Goal: Task Accomplishment & Management: Complete application form

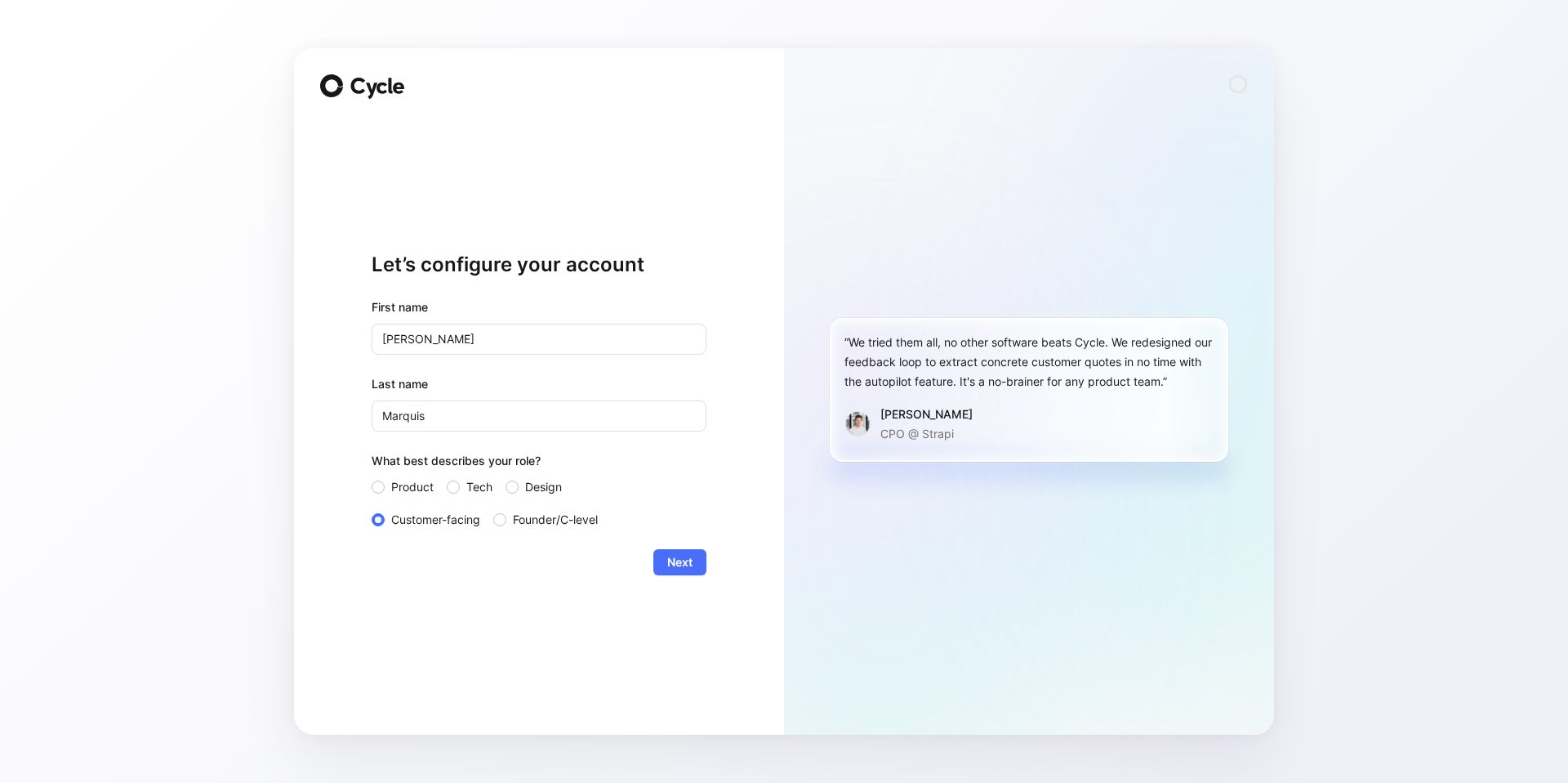
click at [693, 565] on button "Next" at bounding box center [680, 562] width 53 height 26
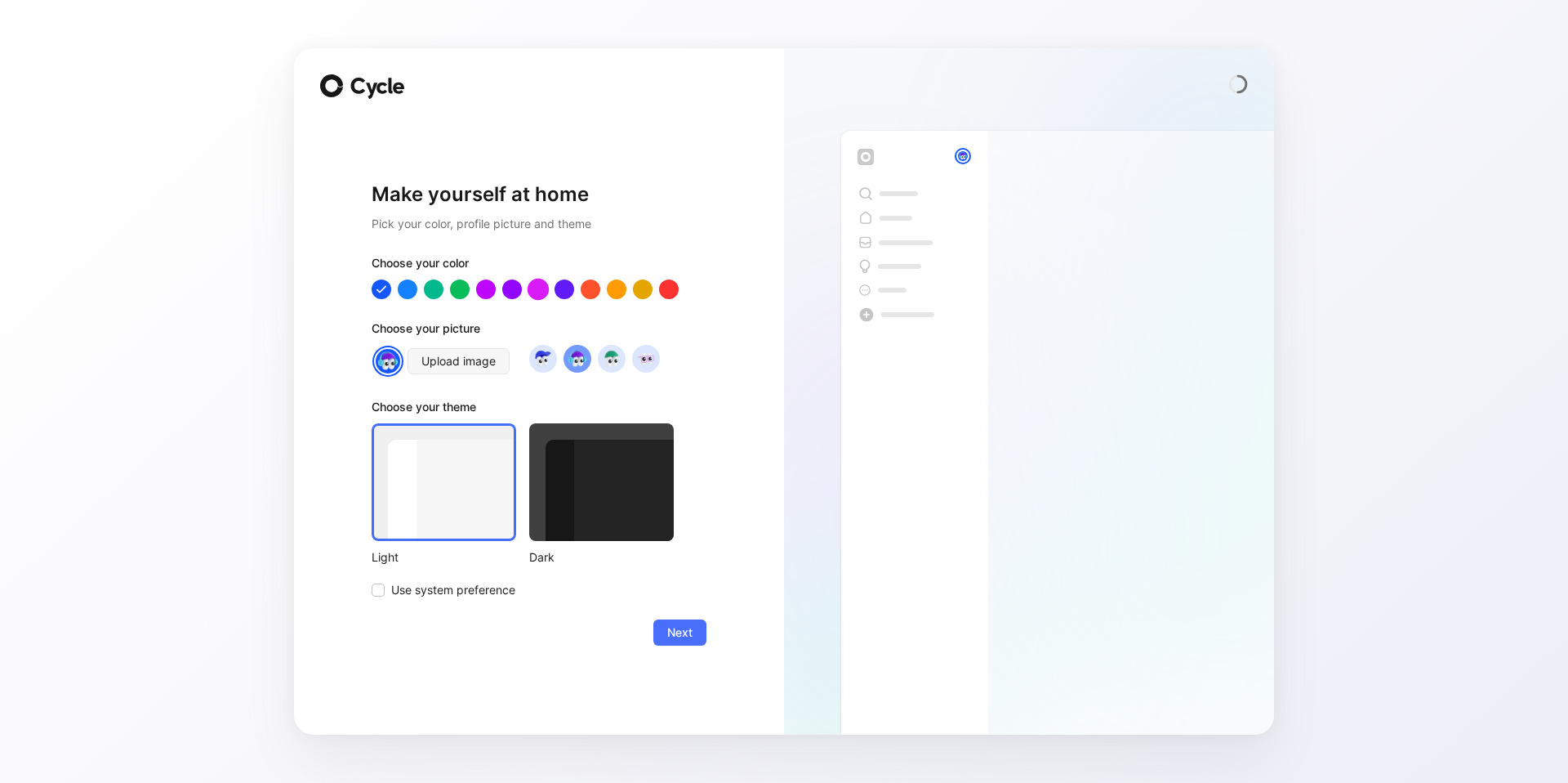
click at [543, 290] on div at bounding box center [538, 289] width 21 height 22
click at [566, 291] on div at bounding box center [565, 289] width 21 height 22
click at [490, 289] on div at bounding box center [486, 289] width 21 height 22
click at [650, 363] on img at bounding box center [645, 358] width 22 height 22
click at [611, 357] on img at bounding box center [611, 358] width 22 height 22
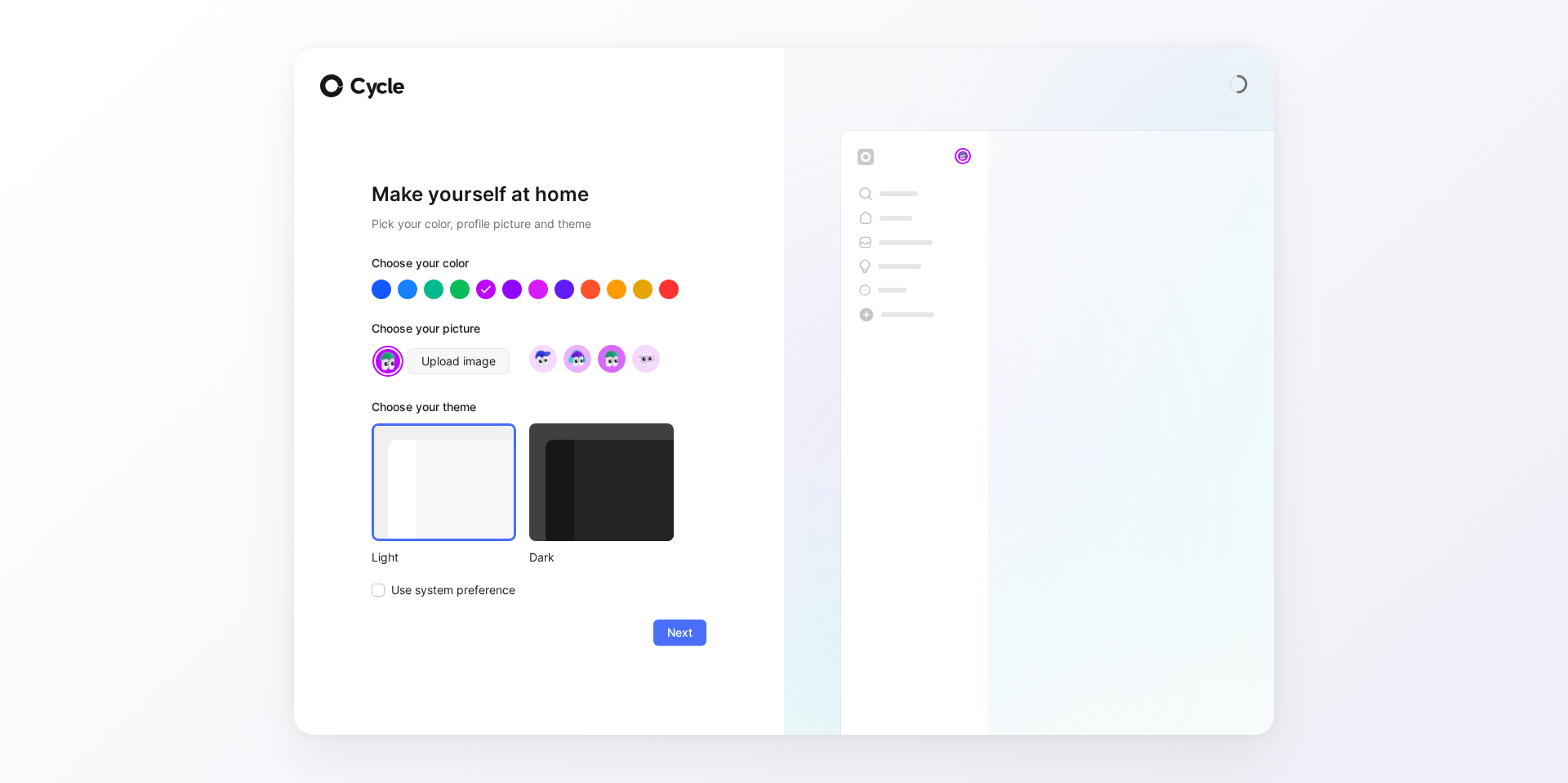
click at [579, 363] on img at bounding box center [576, 358] width 22 height 22
click at [542, 364] on img at bounding box center [542, 358] width 22 height 22
click at [651, 363] on img at bounding box center [645, 358] width 22 height 22
click at [495, 364] on button "Upload image" at bounding box center [458, 361] width 102 height 26
click at [440, 365] on span "Upload image" at bounding box center [458, 361] width 74 height 20
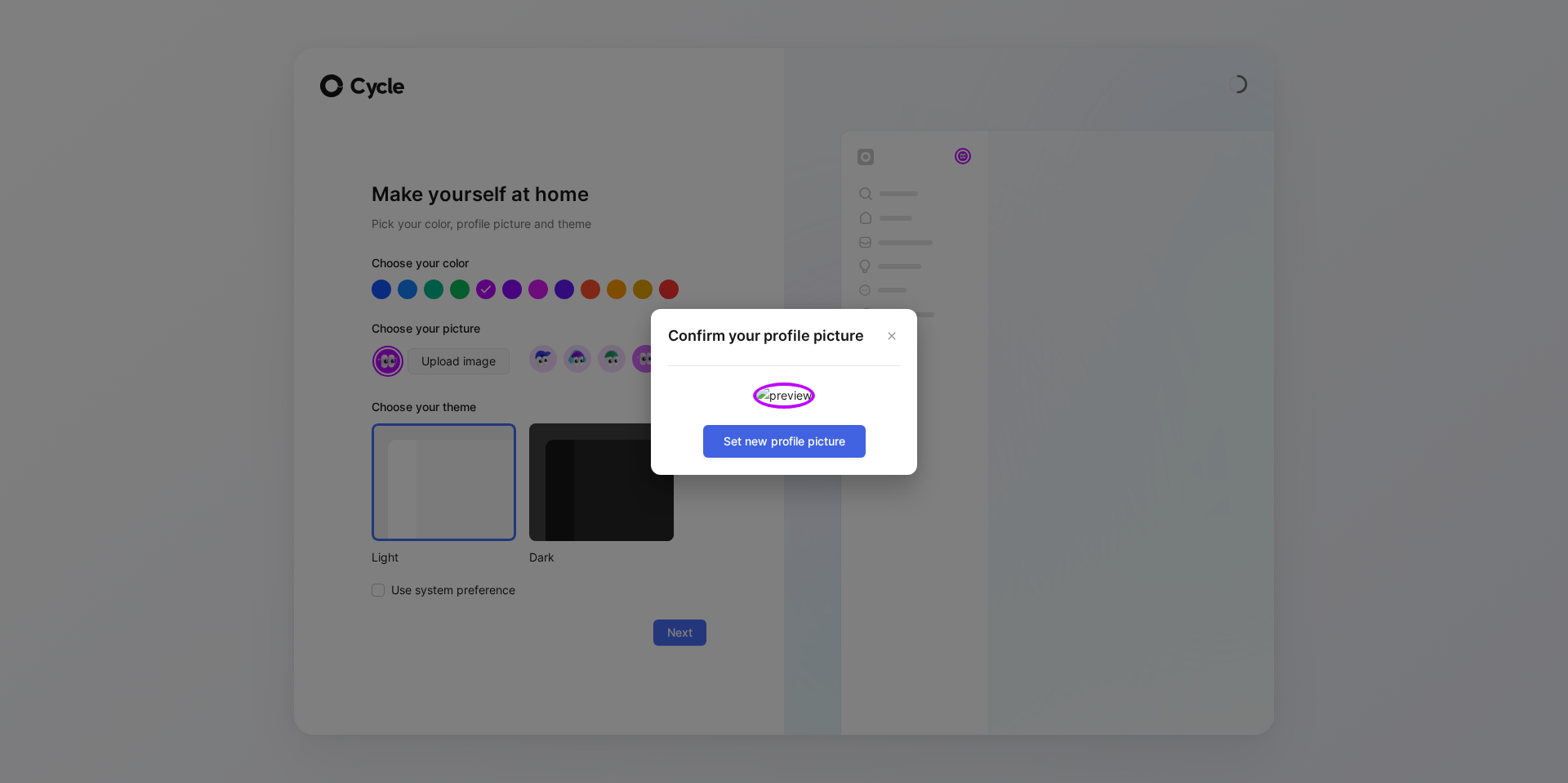
click at [813, 451] on span "Set new profile picture" at bounding box center [784, 441] width 122 height 20
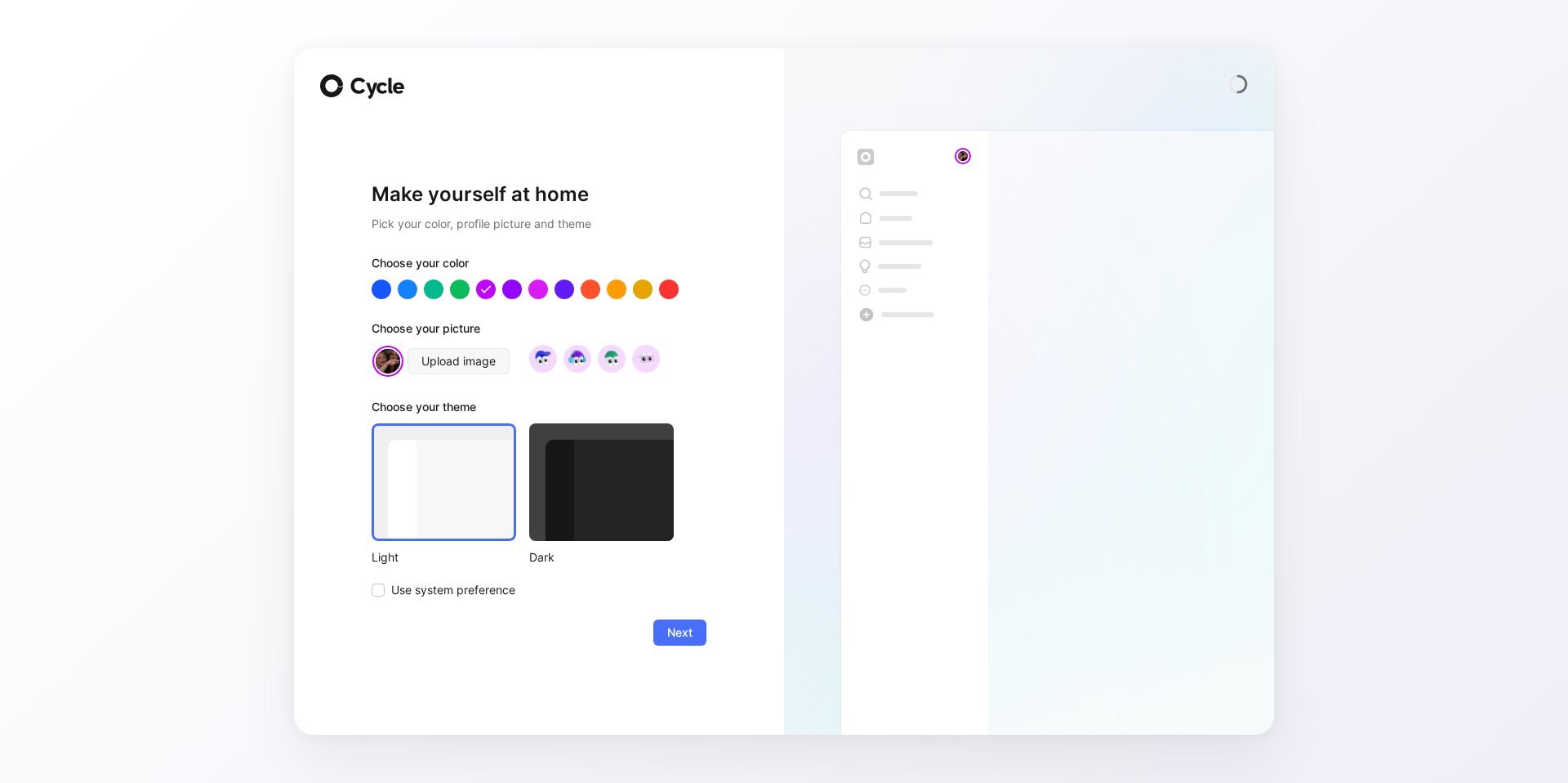
click at [605, 496] on div at bounding box center [602, 482] width 145 height 117
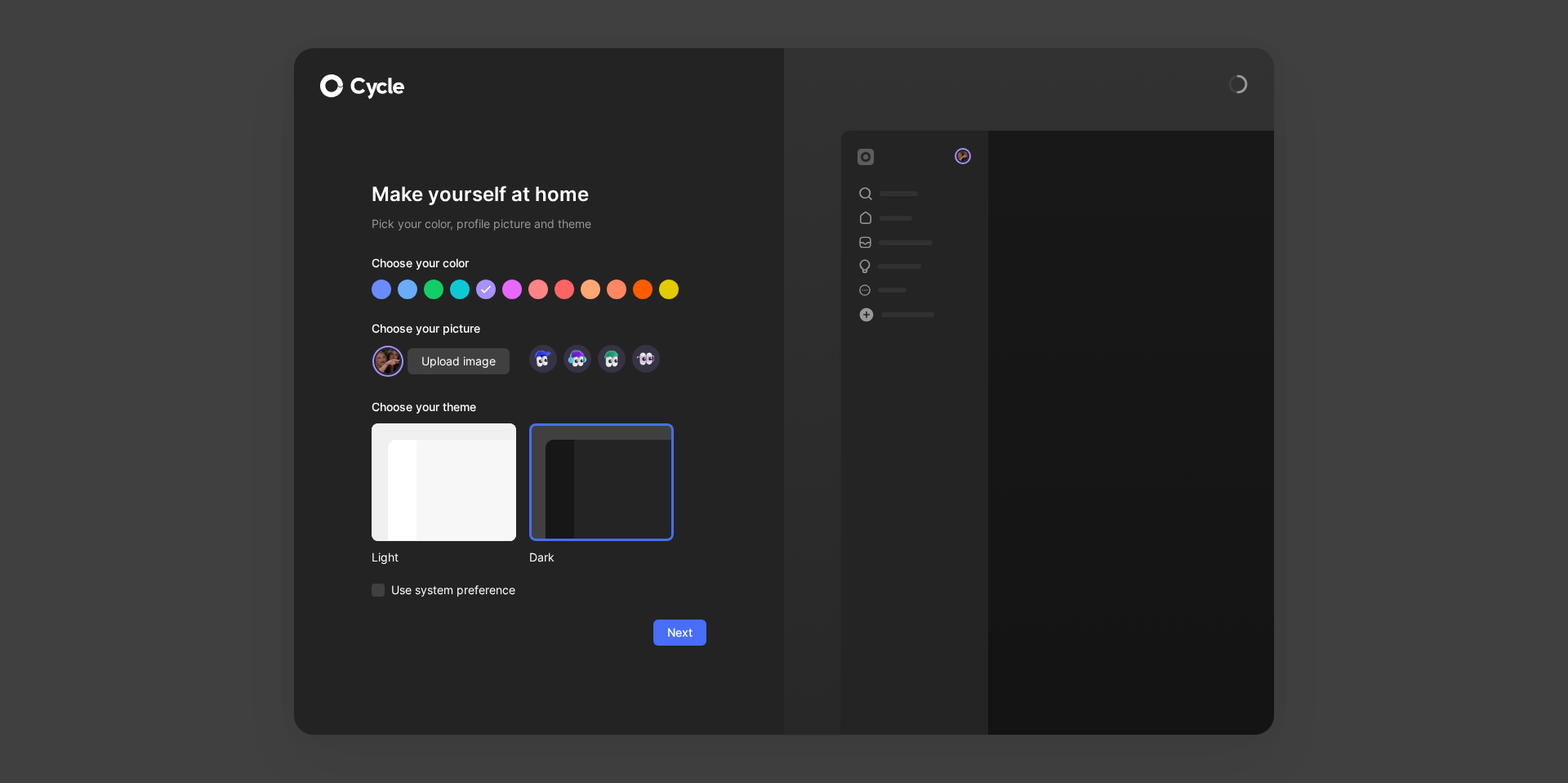
click at [401, 510] on div at bounding box center [444, 482] width 145 height 117
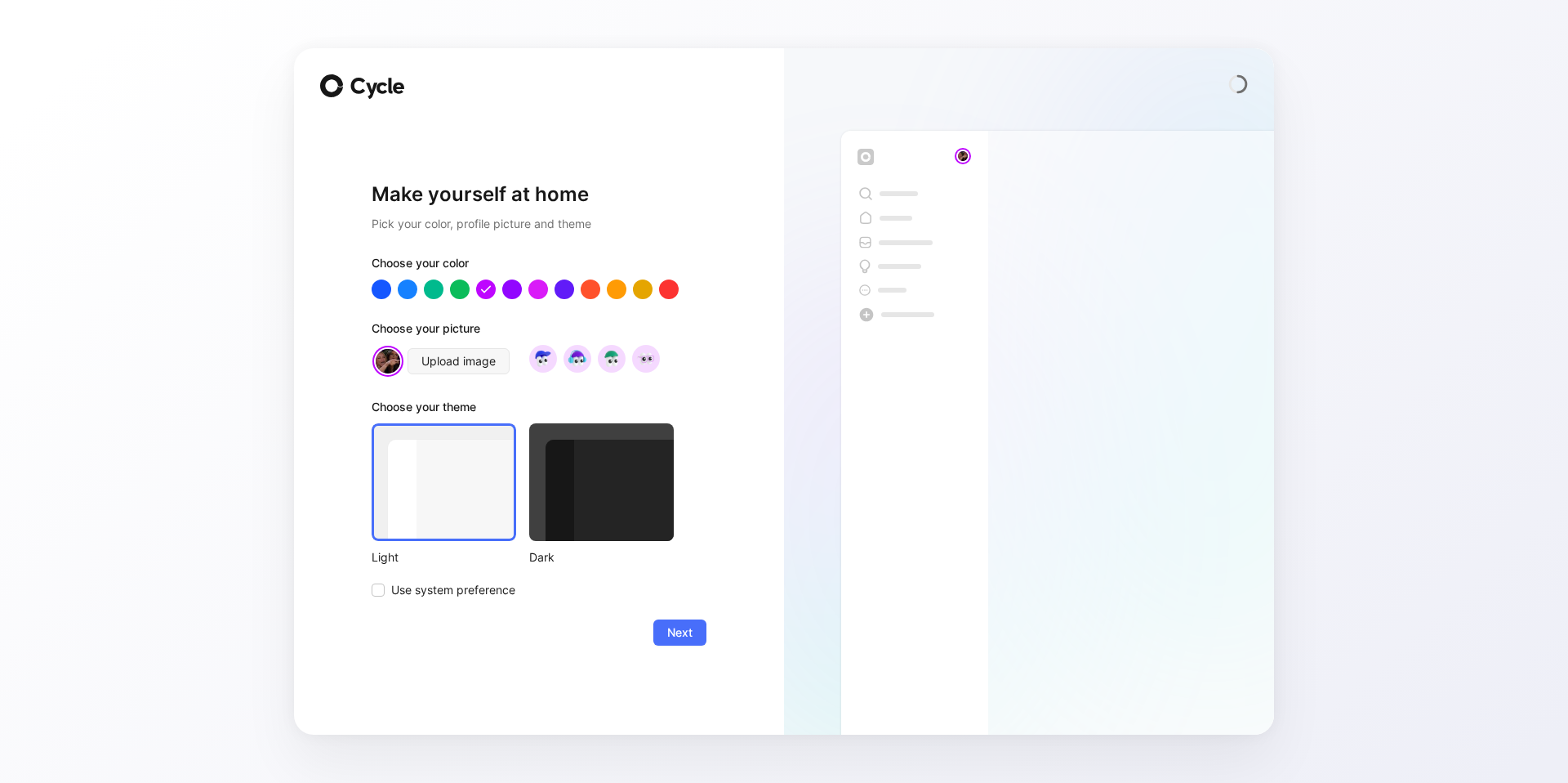
click at [590, 510] on div at bounding box center [602, 482] width 145 height 117
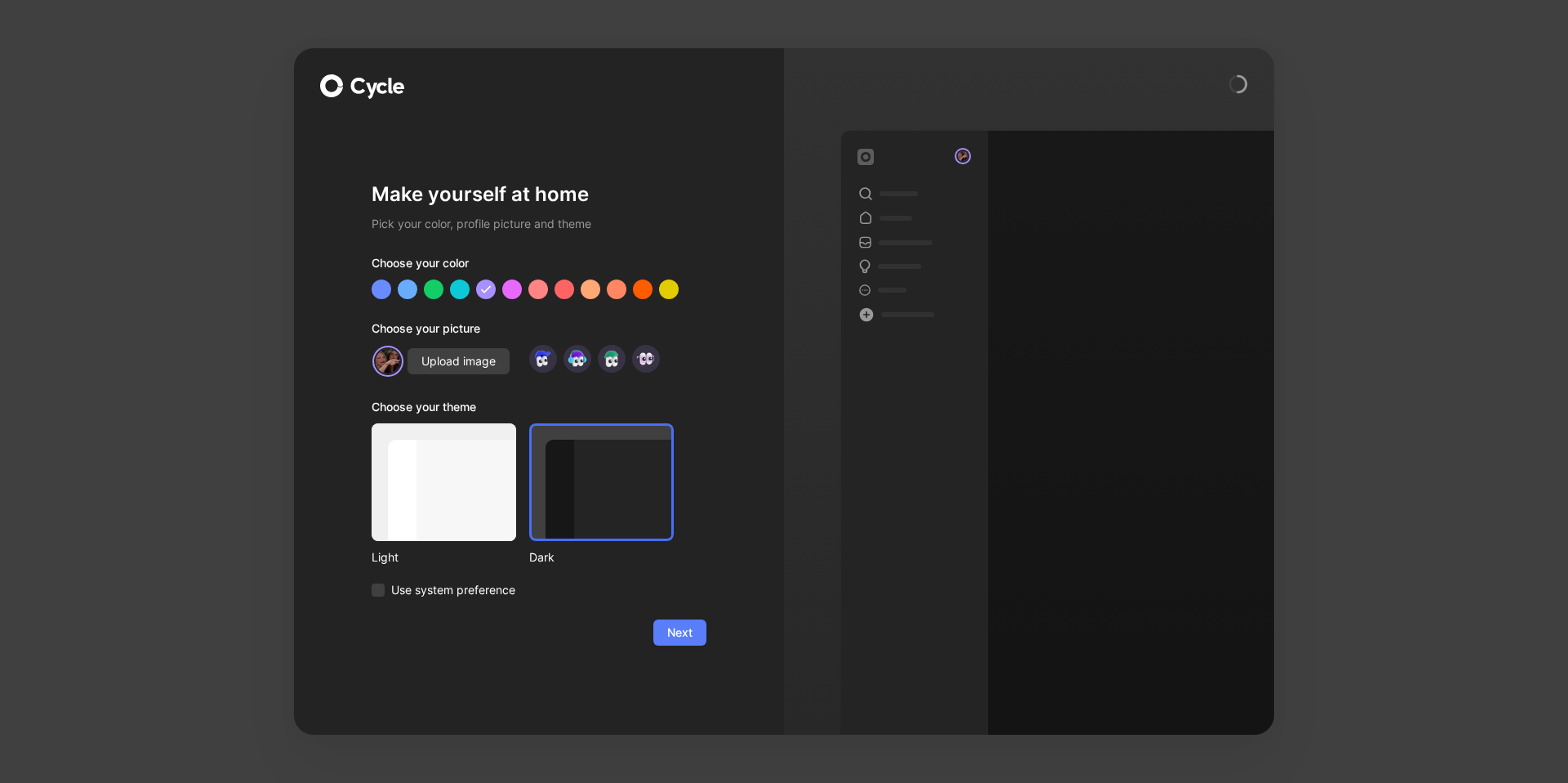
click at [685, 640] on span "Next" at bounding box center [680, 632] width 25 height 20
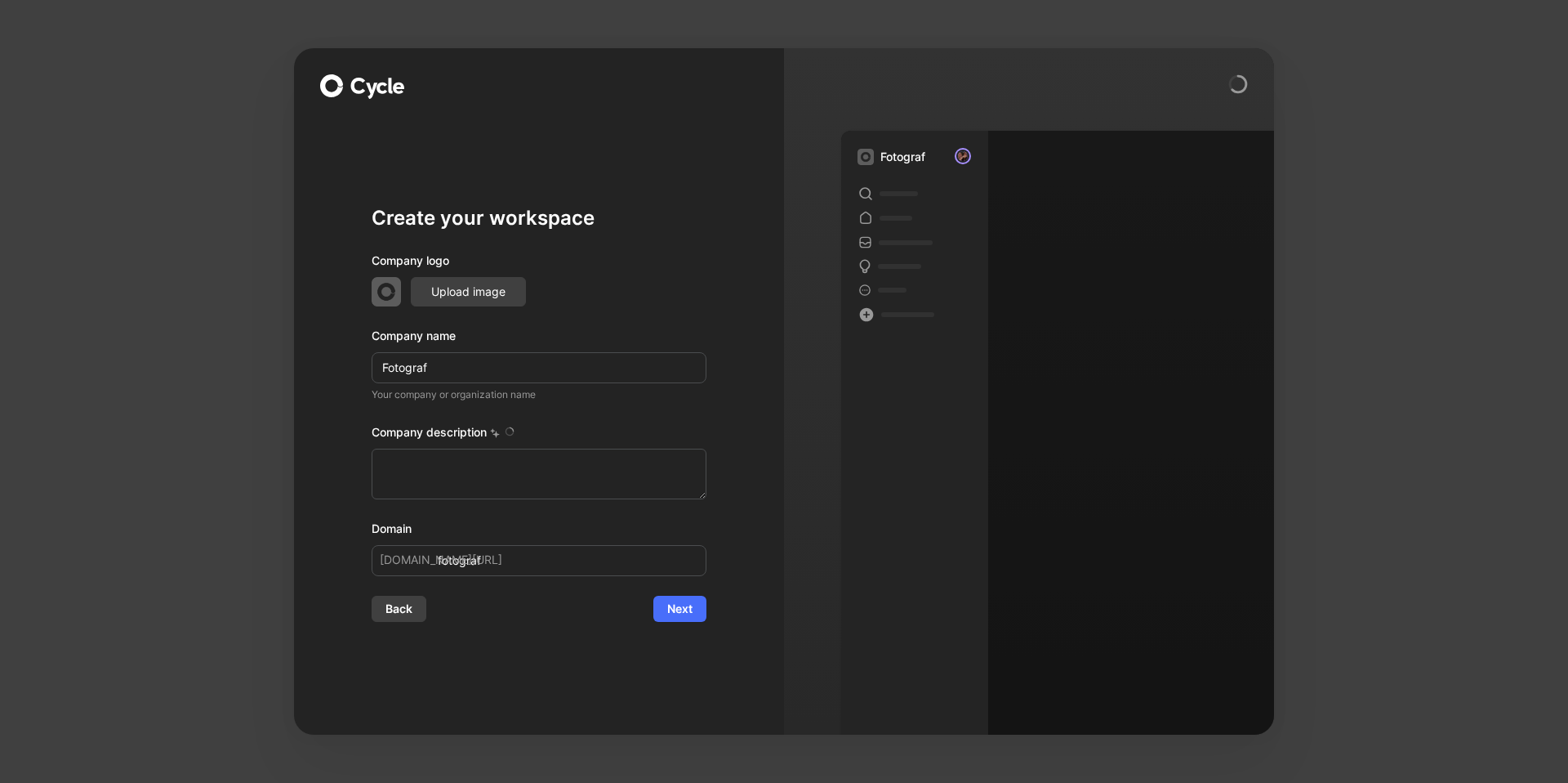
type textarea "Tierfotografie [PERSON_NAME] [DOMAIN_NAME] Turnierfotografie Reitsport Onlinesh…"
drag, startPoint x: 462, startPoint y: 366, endPoint x: 297, endPoint y: 361, distance: 165.1
click at [297, 361] on div "Create your workspace Company logo Upload image Company name Fotograf Your comp…" at bounding box center [539, 391] width 490 height 686
click at [490, 366] on input "Fotograf" at bounding box center [538, 368] width 335 height 31
click at [688, 604] on span "Next" at bounding box center [680, 609] width 25 height 20
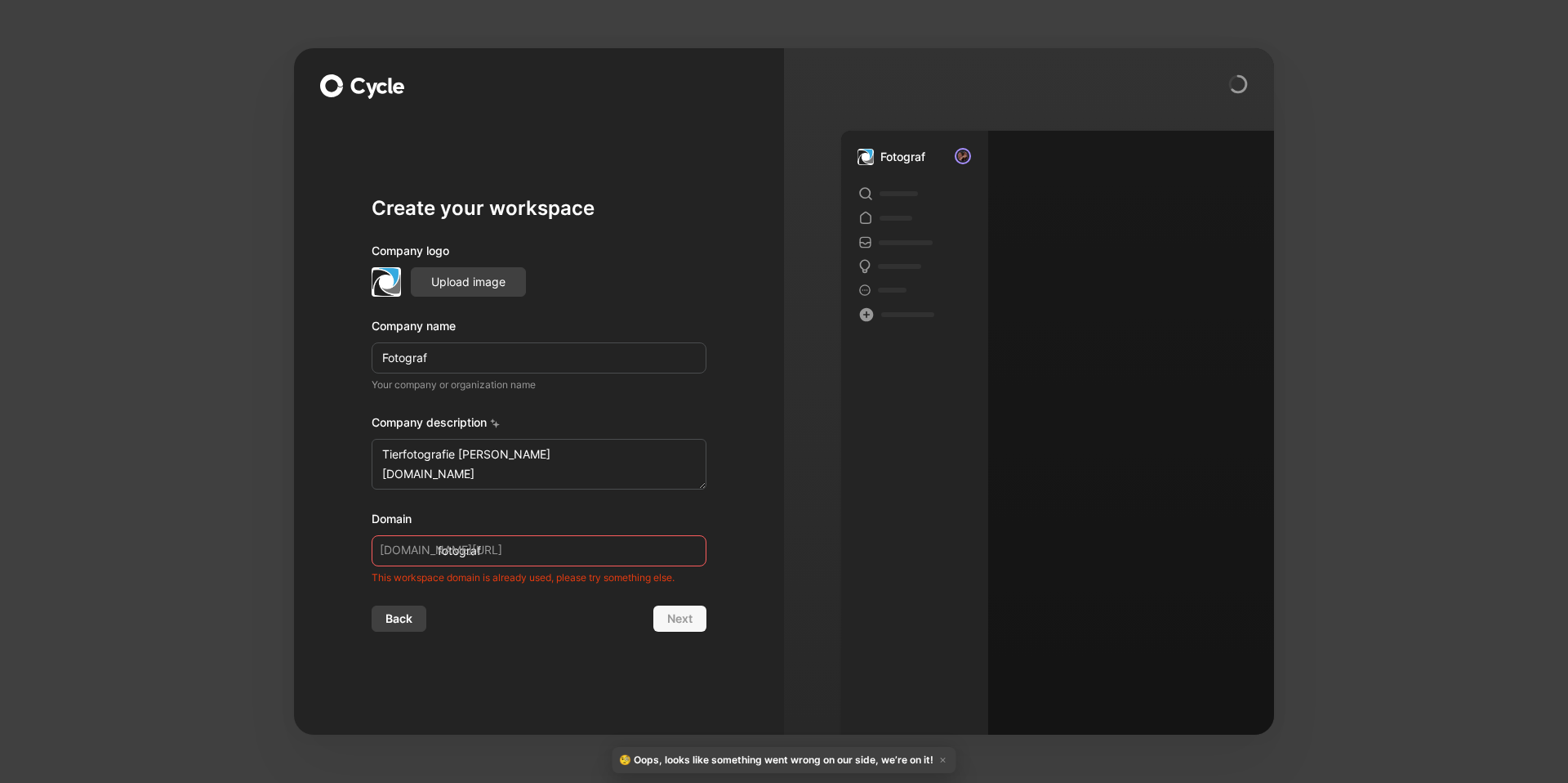
click at [562, 550] on input "fotograf" at bounding box center [538, 551] width 335 height 31
click at [560, 548] on input "fotograf" at bounding box center [538, 551] width 335 height 31
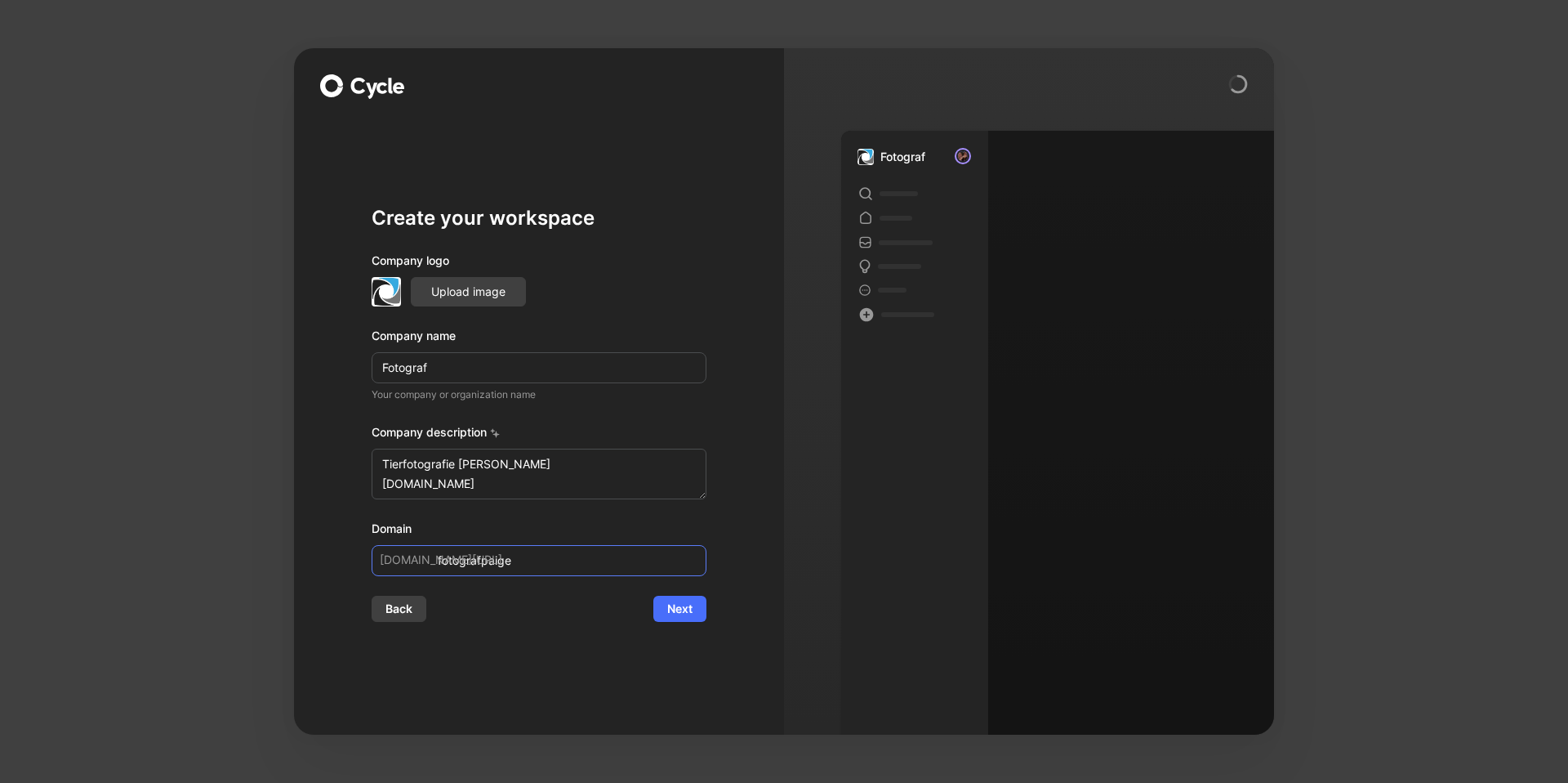
click at [585, 563] on input "fotografpaige" at bounding box center [538, 561] width 335 height 31
type input "fotografpaige"
click at [678, 609] on span "Next" at bounding box center [680, 609] width 25 height 20
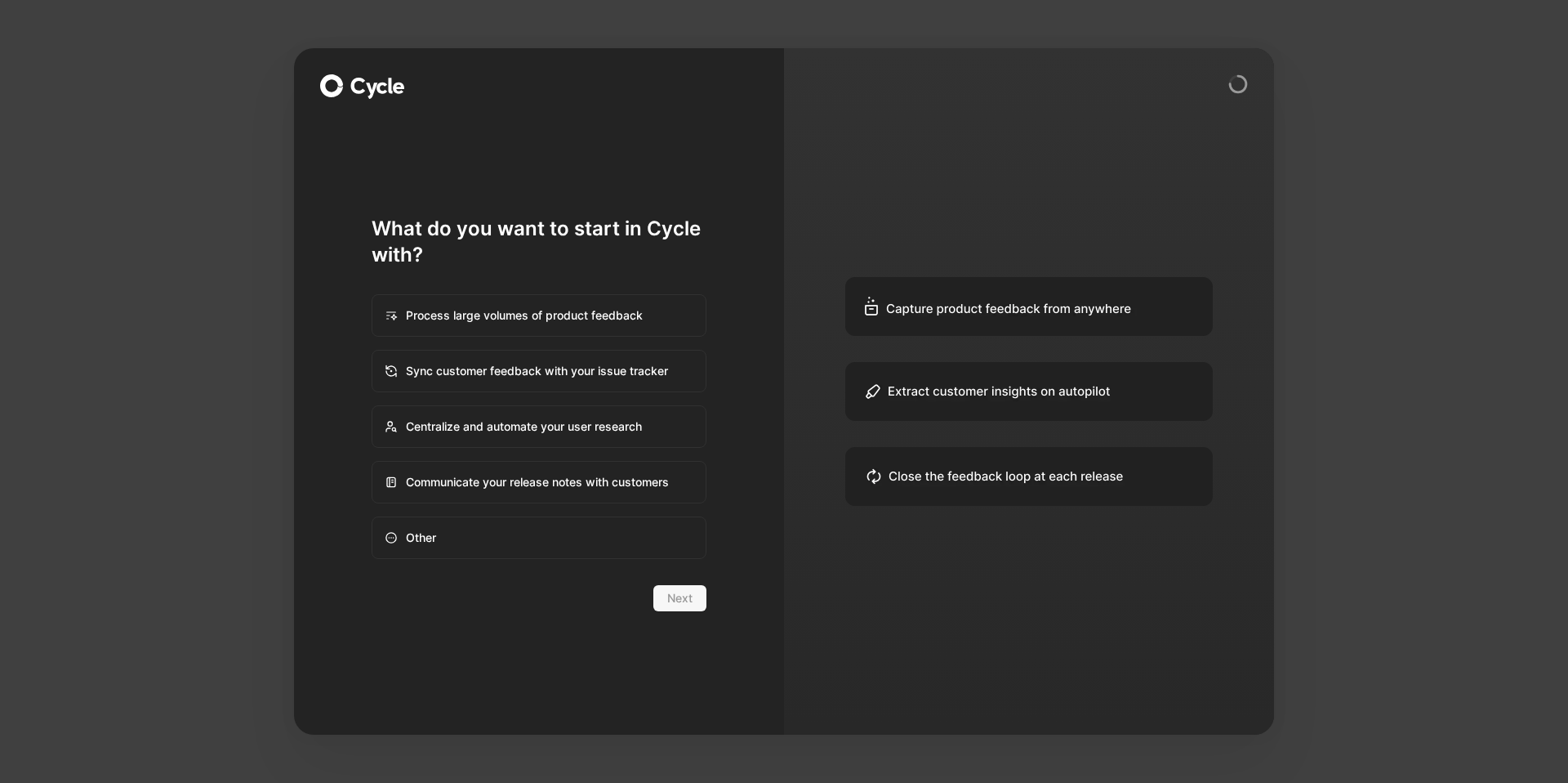
click at [564, 311] on div "Process large volumes of product feedback" at bounding box center [538, 316] width 331 height 39
click at [373, 296] on input "Process large volumes of product feedback" at bounding box center [372, 295] width 1 height 1
radio input "true"
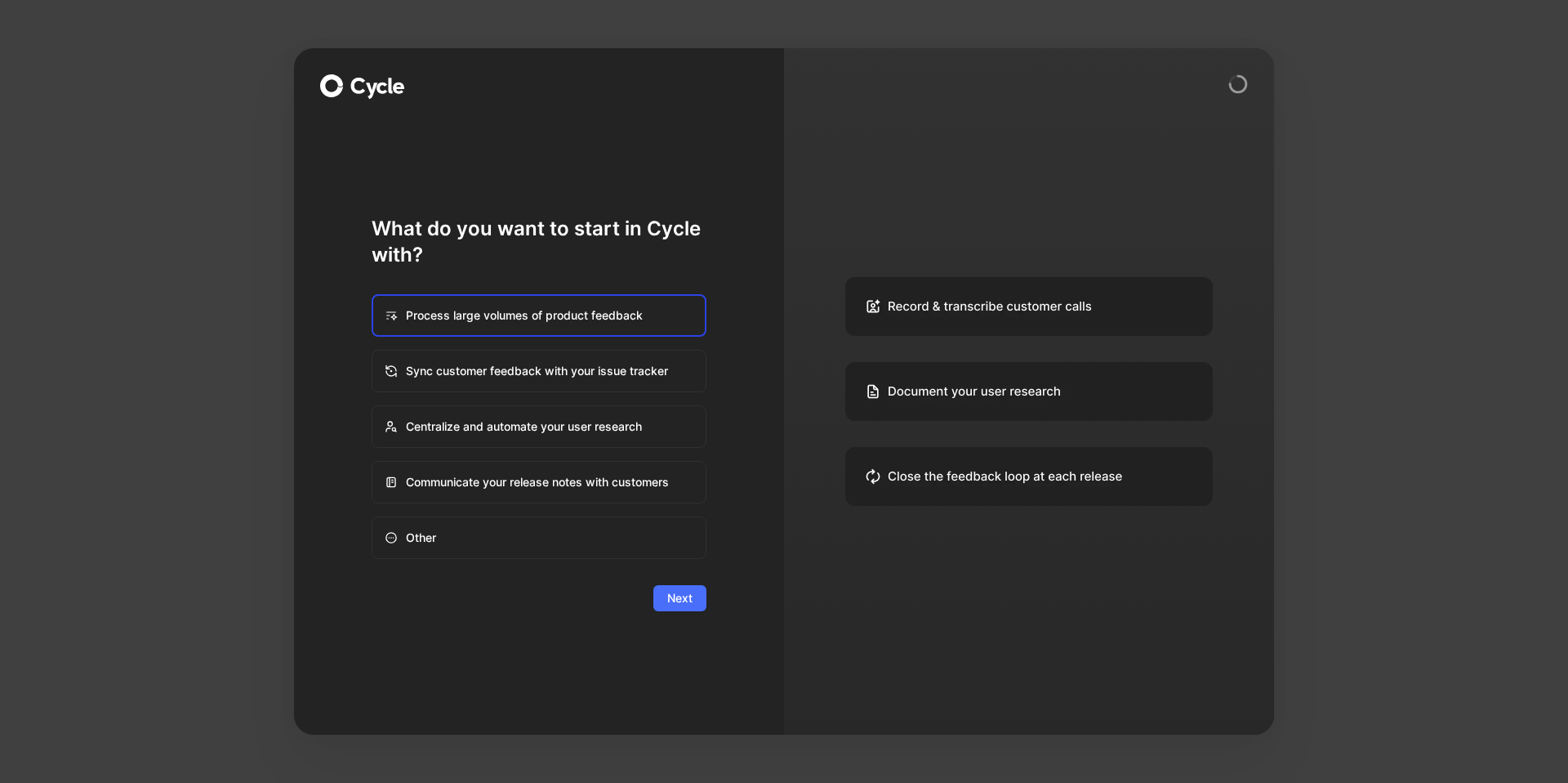
click at [555, 376] on div "Sync customer feedback with your issue tracker" at bounding box center [538, 370] width 331 height 39
click at [373, 351] on input "Sync customer feedback with your issue tracker" at bounding box center [372, 351] width 1 height 1
radio input "true"
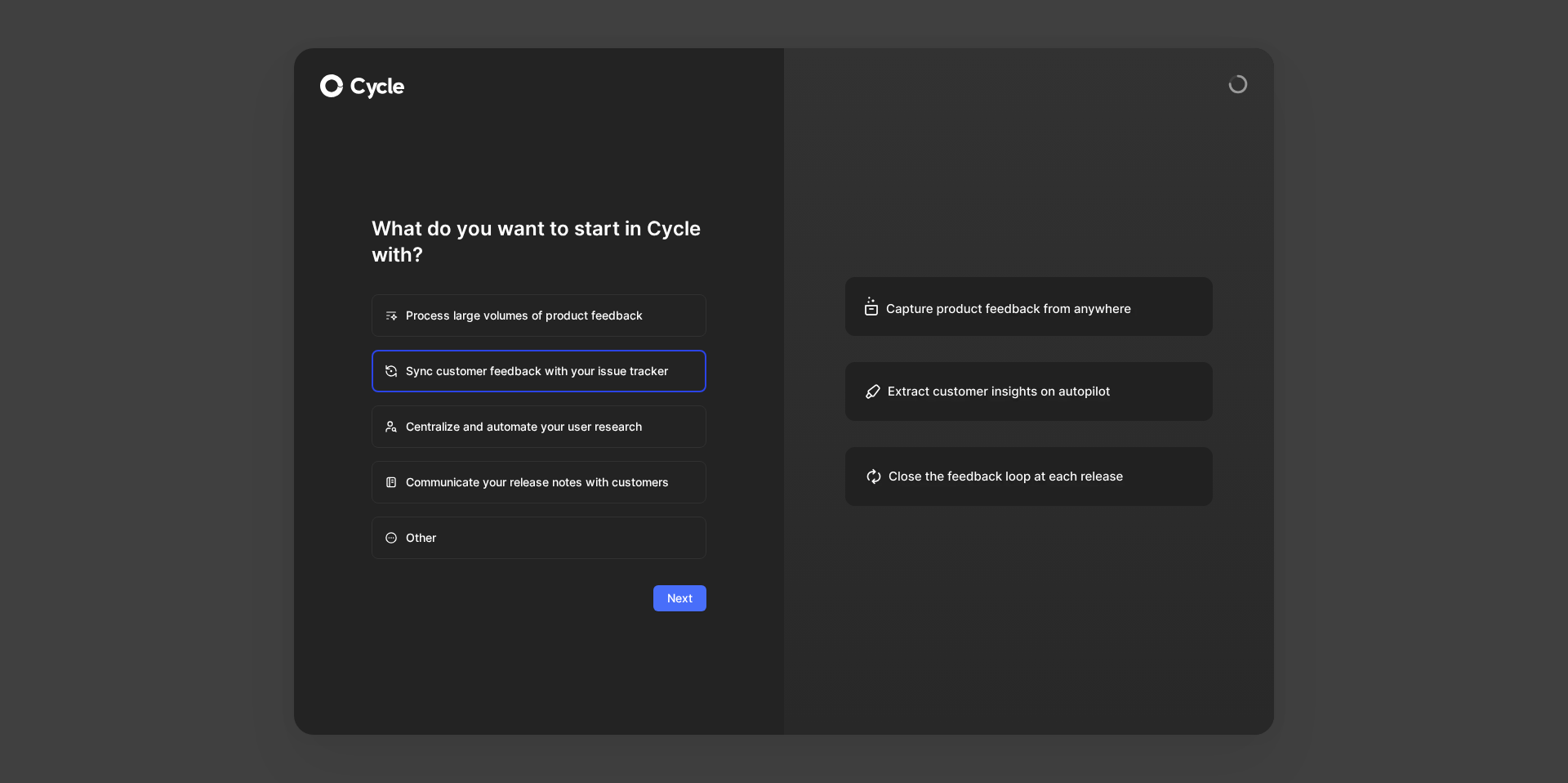
click at [570, 328] on div "Process large volumes of product feedback" at bounding box center [538, 316] width 331 height 39
click at [373, 296] on input "Process large volumes of product feedback" at bounding box center [372, 295] width 1 height 1
radio input "true"
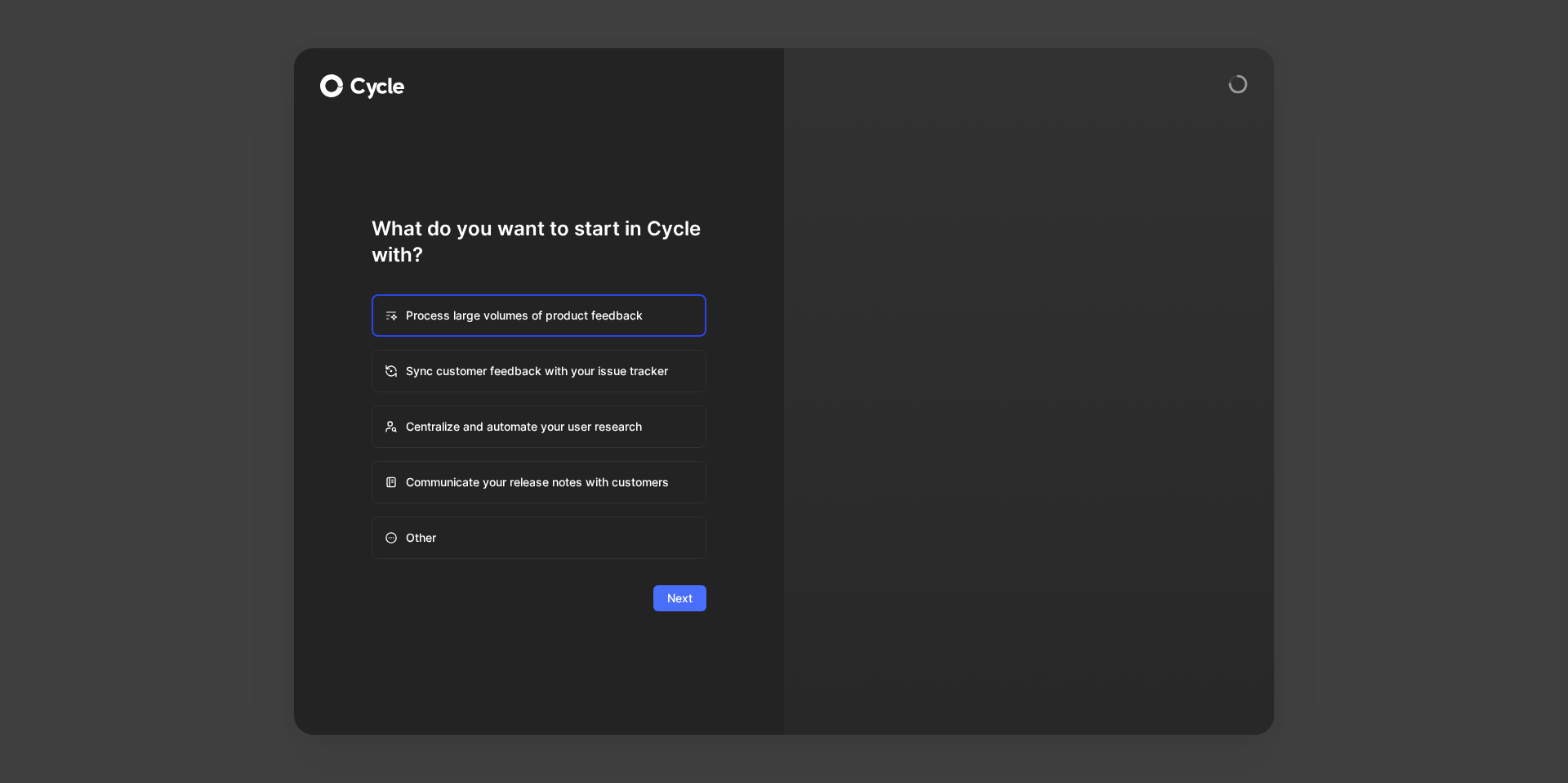
click at [614, 374] on div "Sync customer feedback with your issue tracker" at bounding box center [538, 370] width 331 height 39
click at [373, 351] on input "Sync customer feedback with your issue tracker" at bounding box center [372, 351] width 1 height 1
radio input "true"
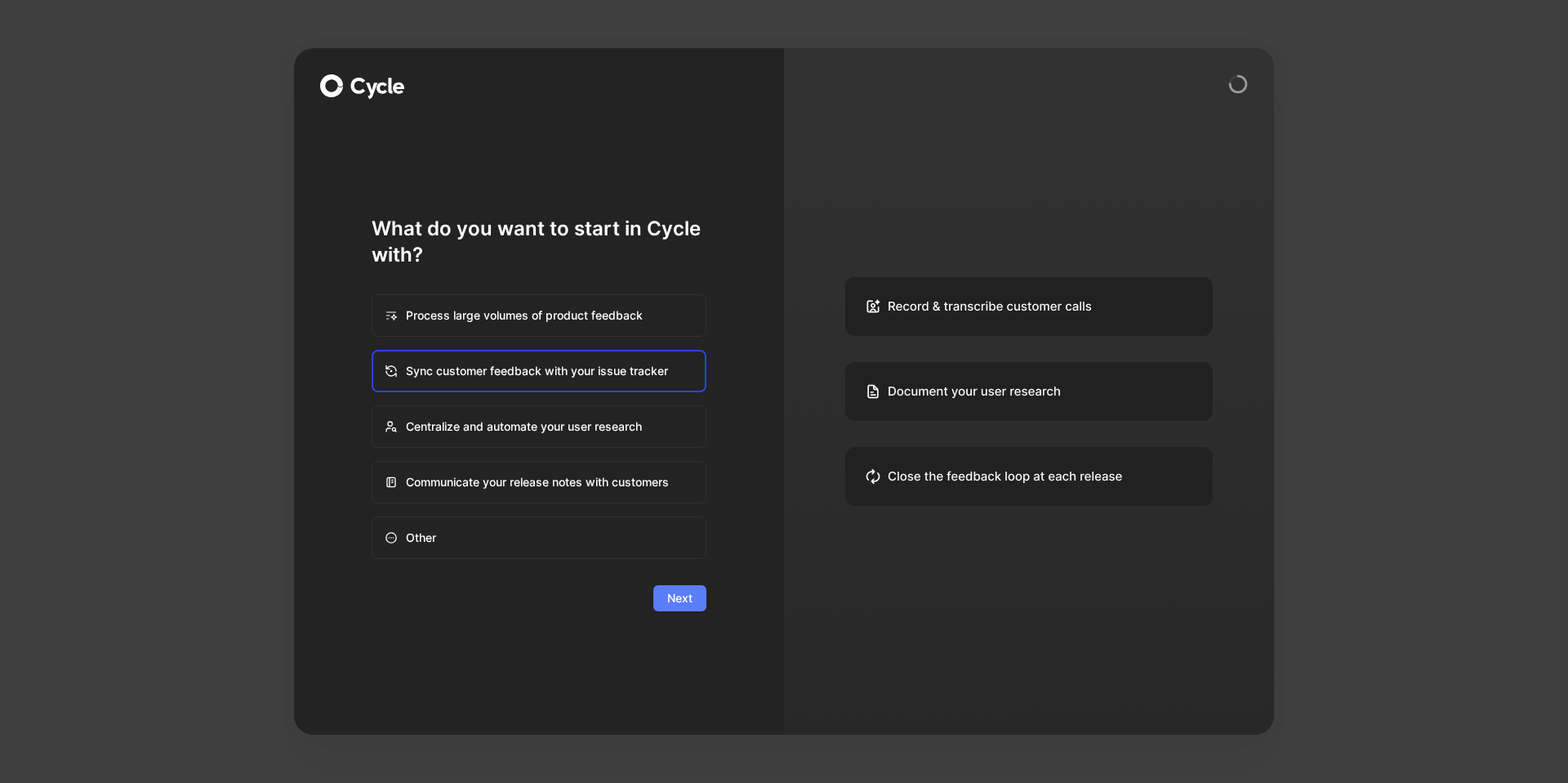
click at [679, 601] on span "Next" at bounding box center [680, 598] width 25 height 20
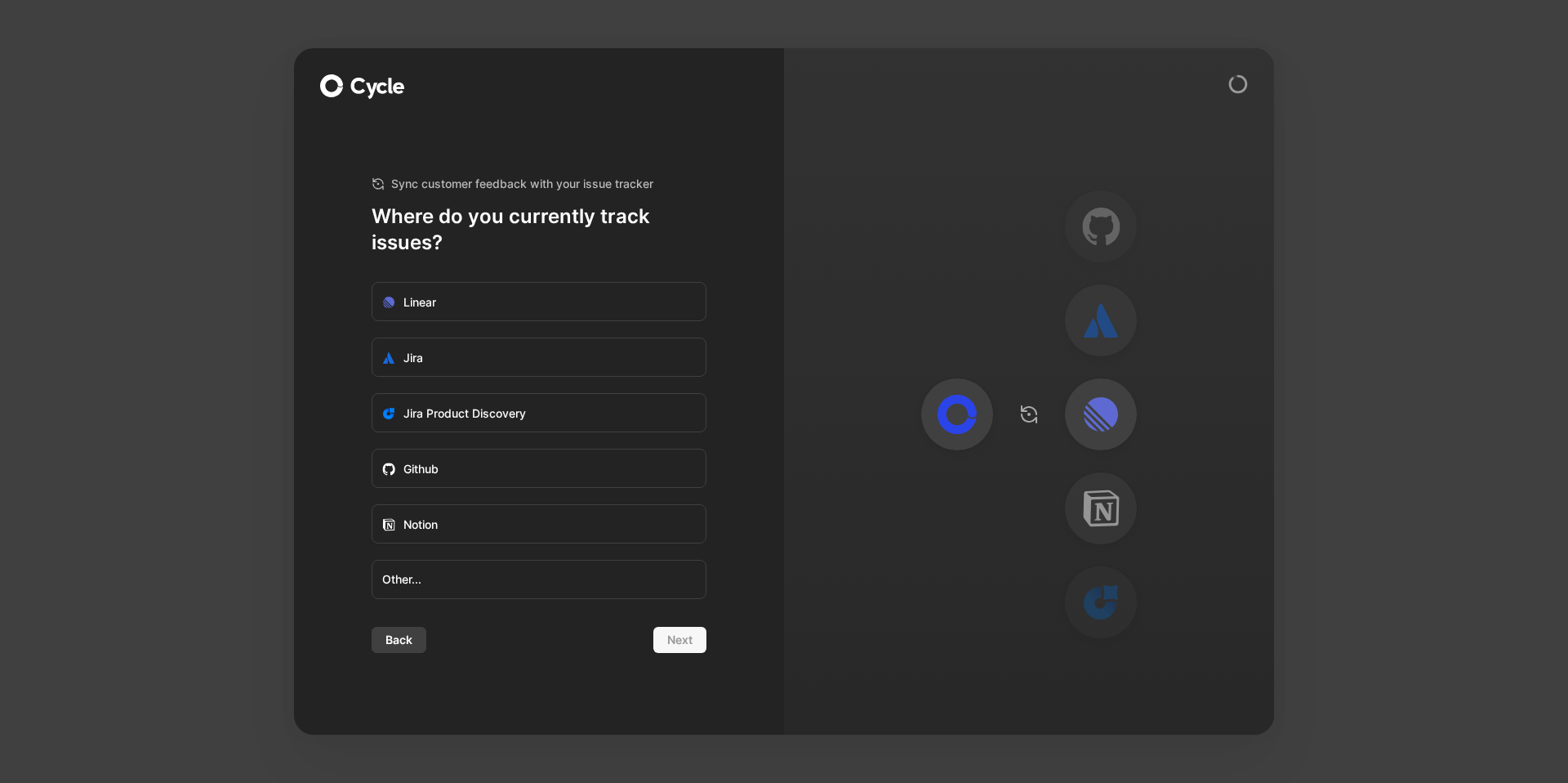
click at [690, 637] on div "Back Next" at bounding box center [538, 639] width 335 height 26
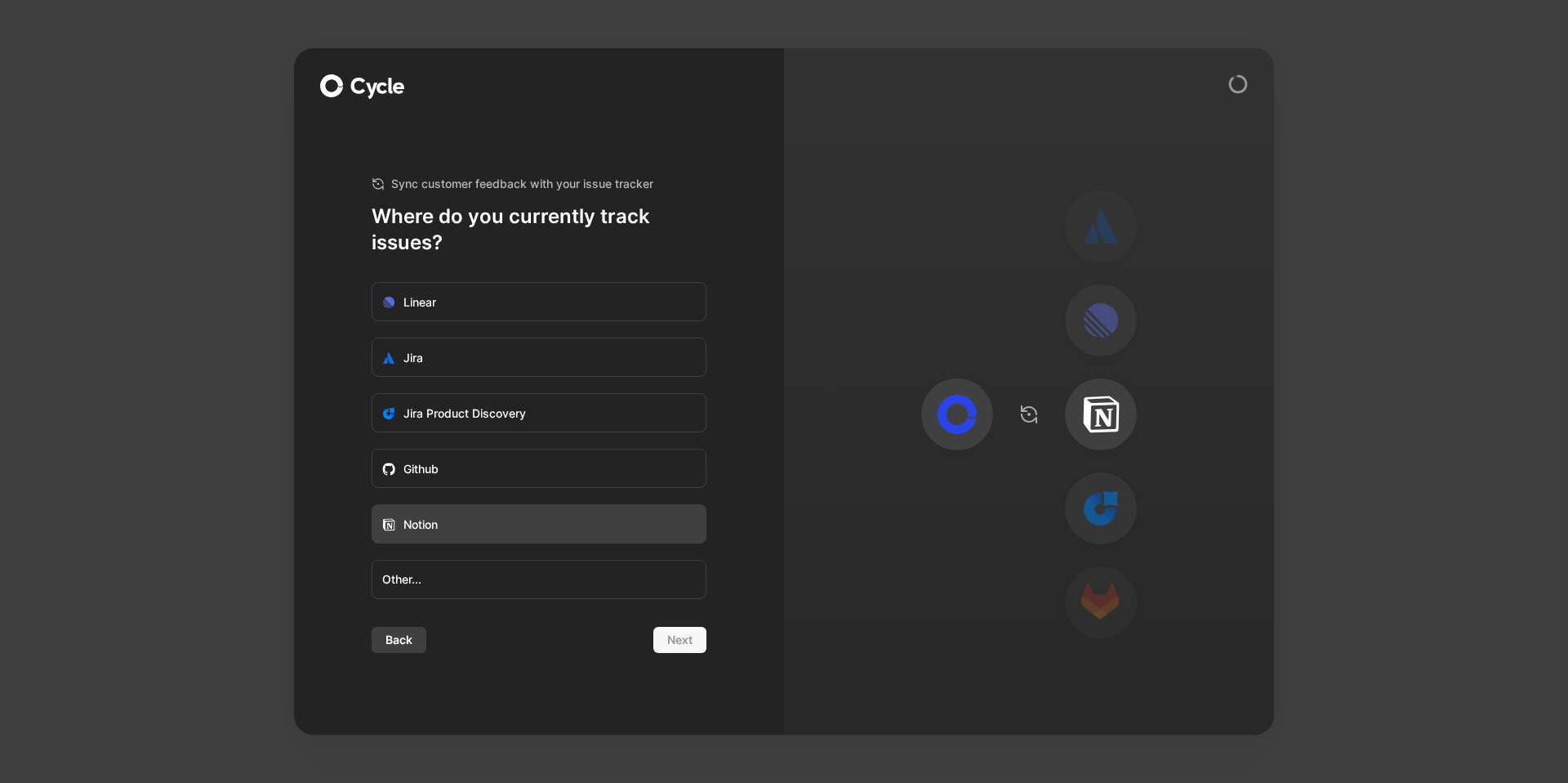
click at [558, 531] on label "Notion" at bounding box center [538, 525] width 333 height 39
click at [372, 505] on input "Notion" at bounding box center [372, 505] width 0 height 0
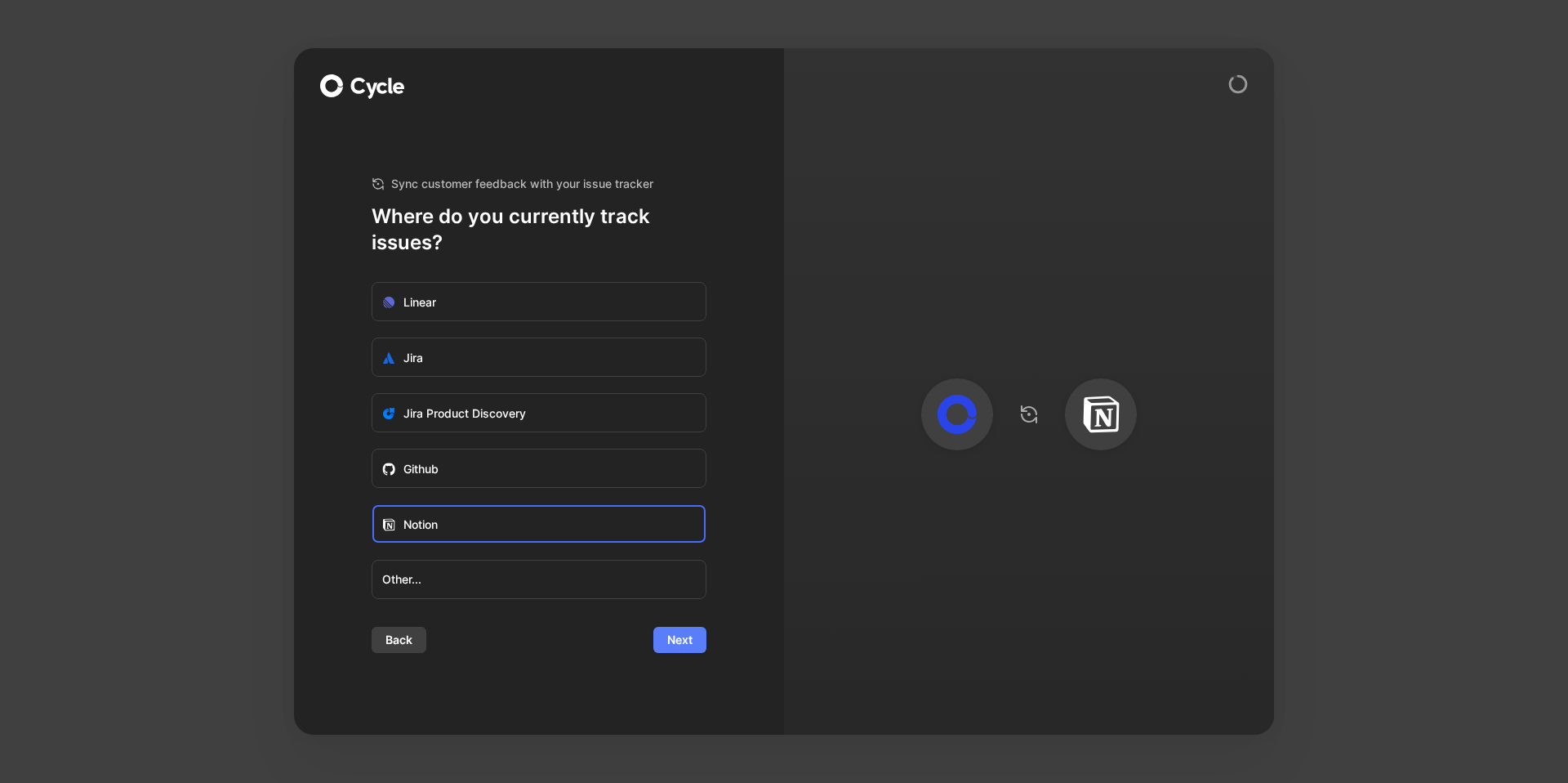
click at [681, 650] on button "Next" at bounding box center [680, 639] width 53 height 26
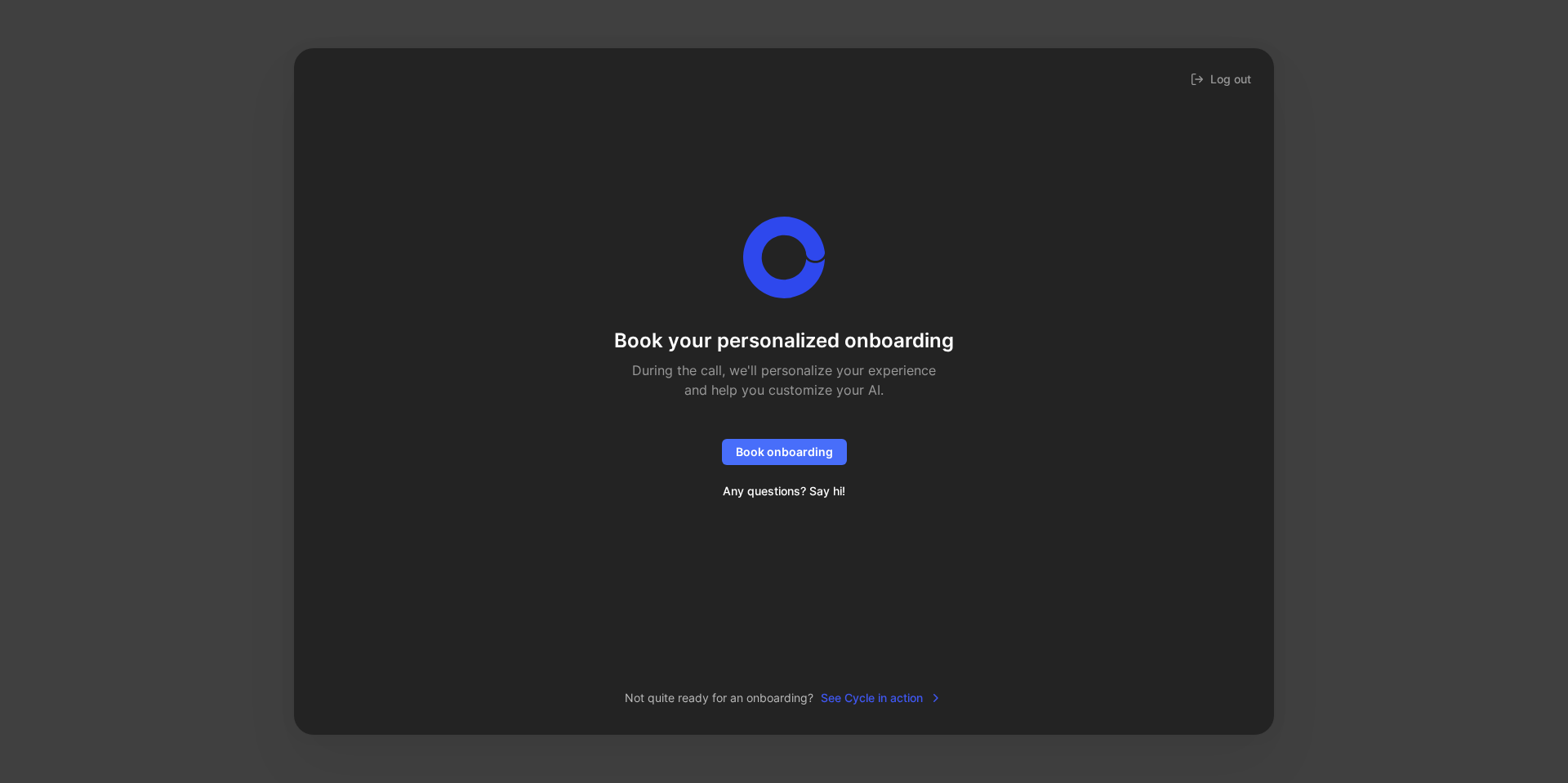
click at [898, 705] on span "See Cycle in action" at bounding box center [881, 698] width 122 height 20
click at [1236, 702] on img at bounding box center [1235, 695] width 39 height 39
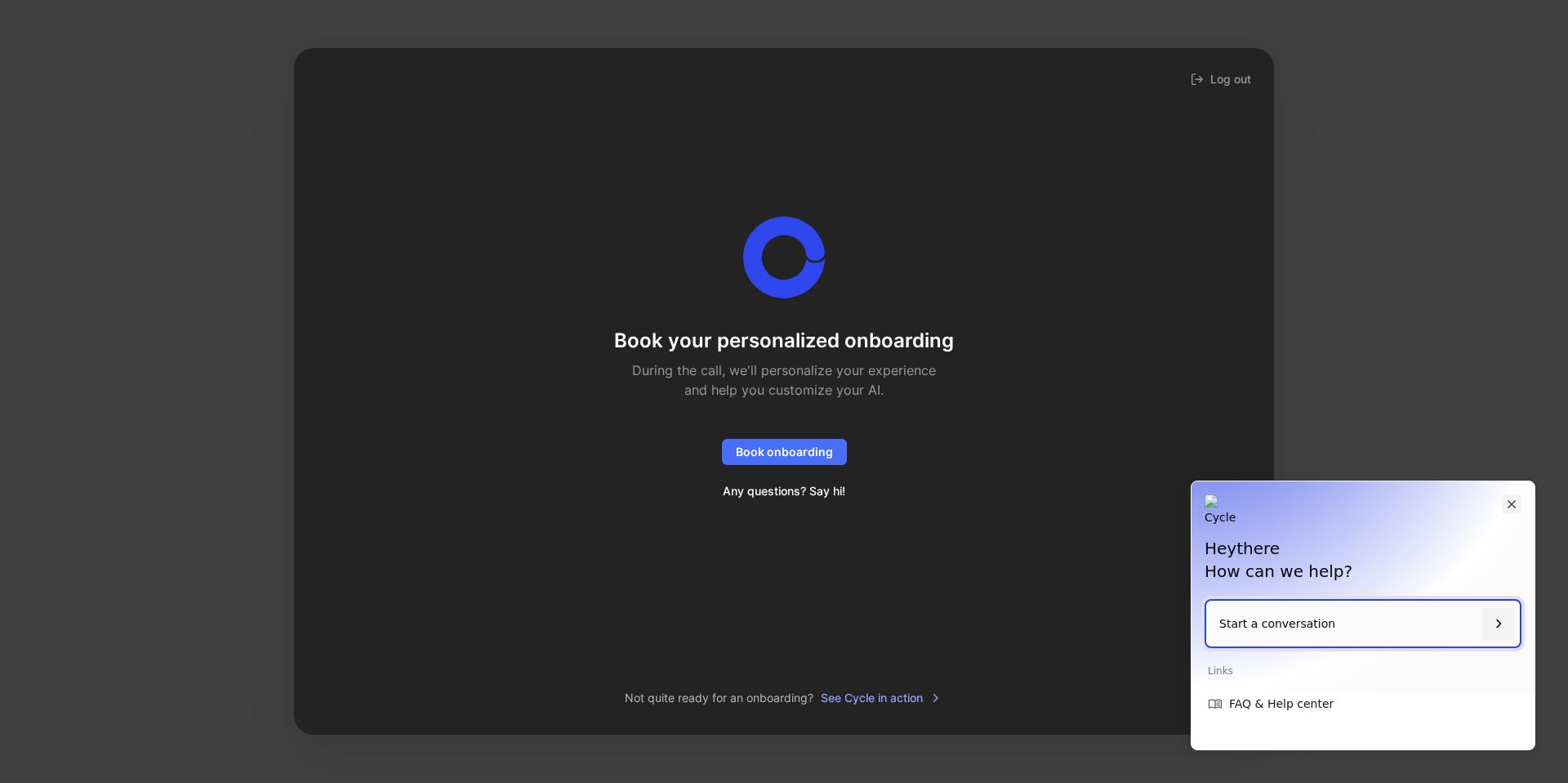
click at [1513, 504] on icon "Close" at bounding box center [1511, 503] width 15 height 15
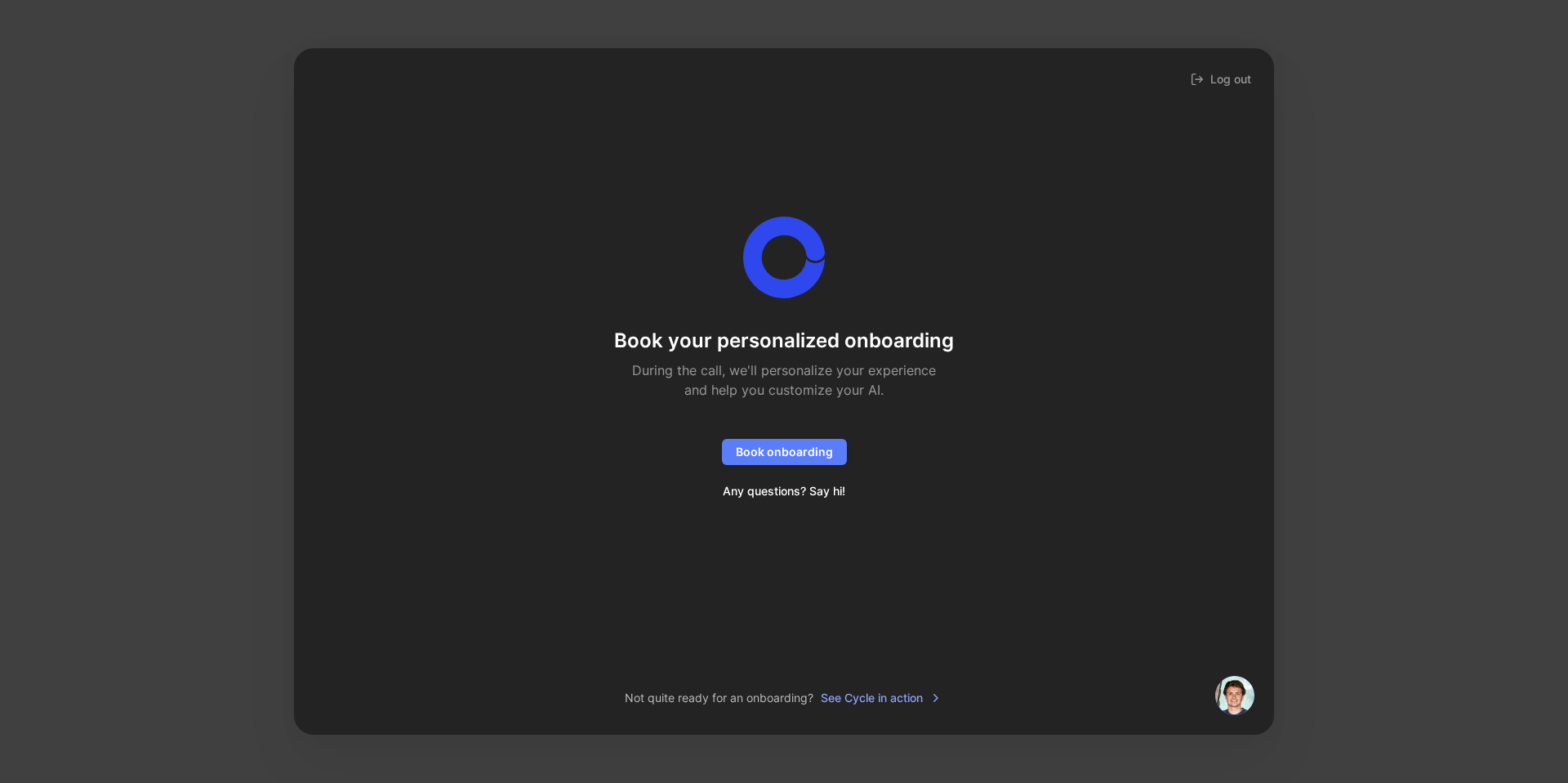
click at [816, 456] on span "Book onboarding" at bounding box center [784, 452] width 97 height 20
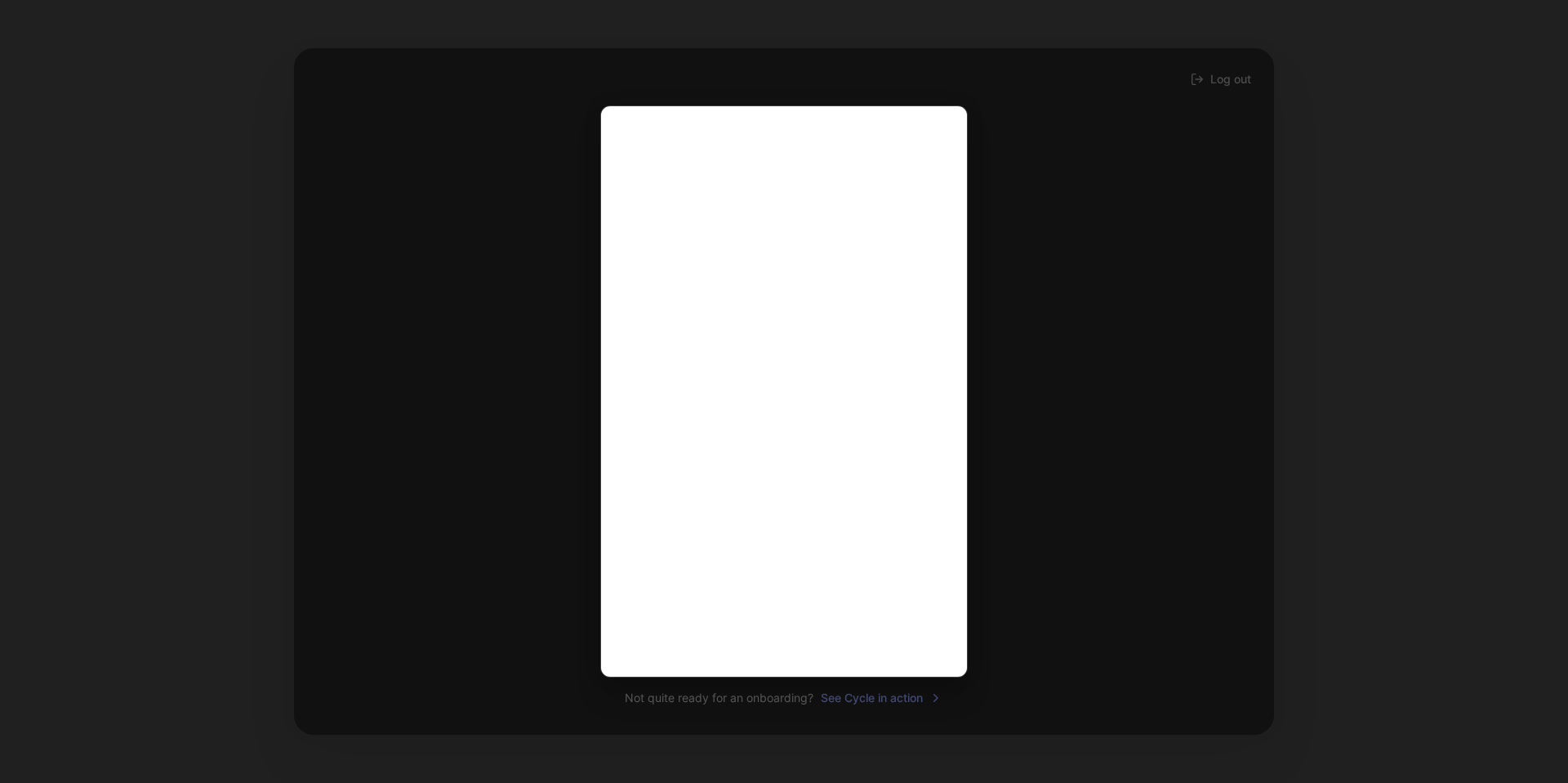
click at [483, 420] on div at bounding box center [784, 391] width 1568 height 783
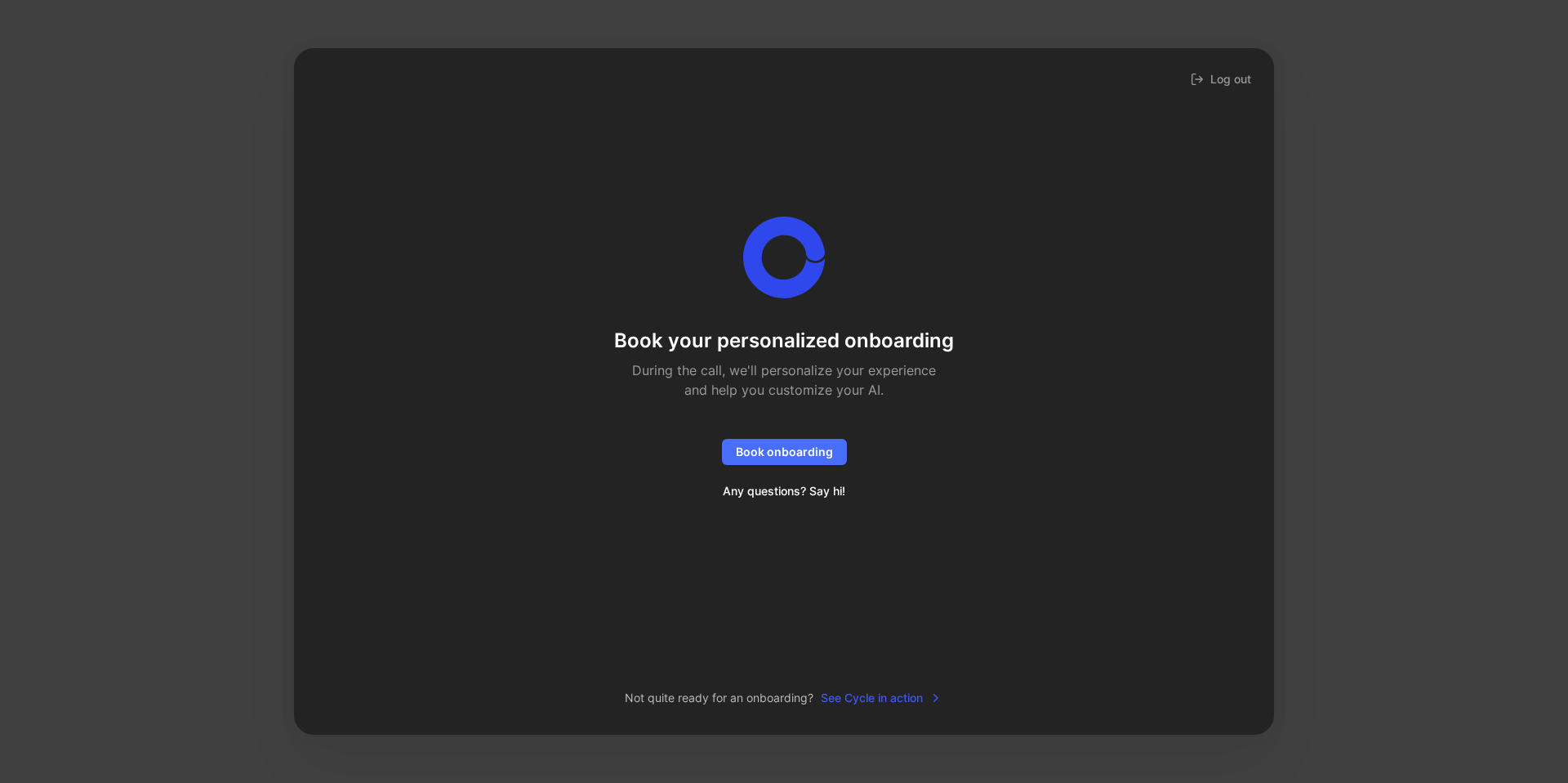
click at [885, 704] on span "See Cycle in action" at bounding box center [881, 698] width 122 height 20
click at [1233, 84] on button "Log out" at bounding box center [1220, 78] width 67 height 22
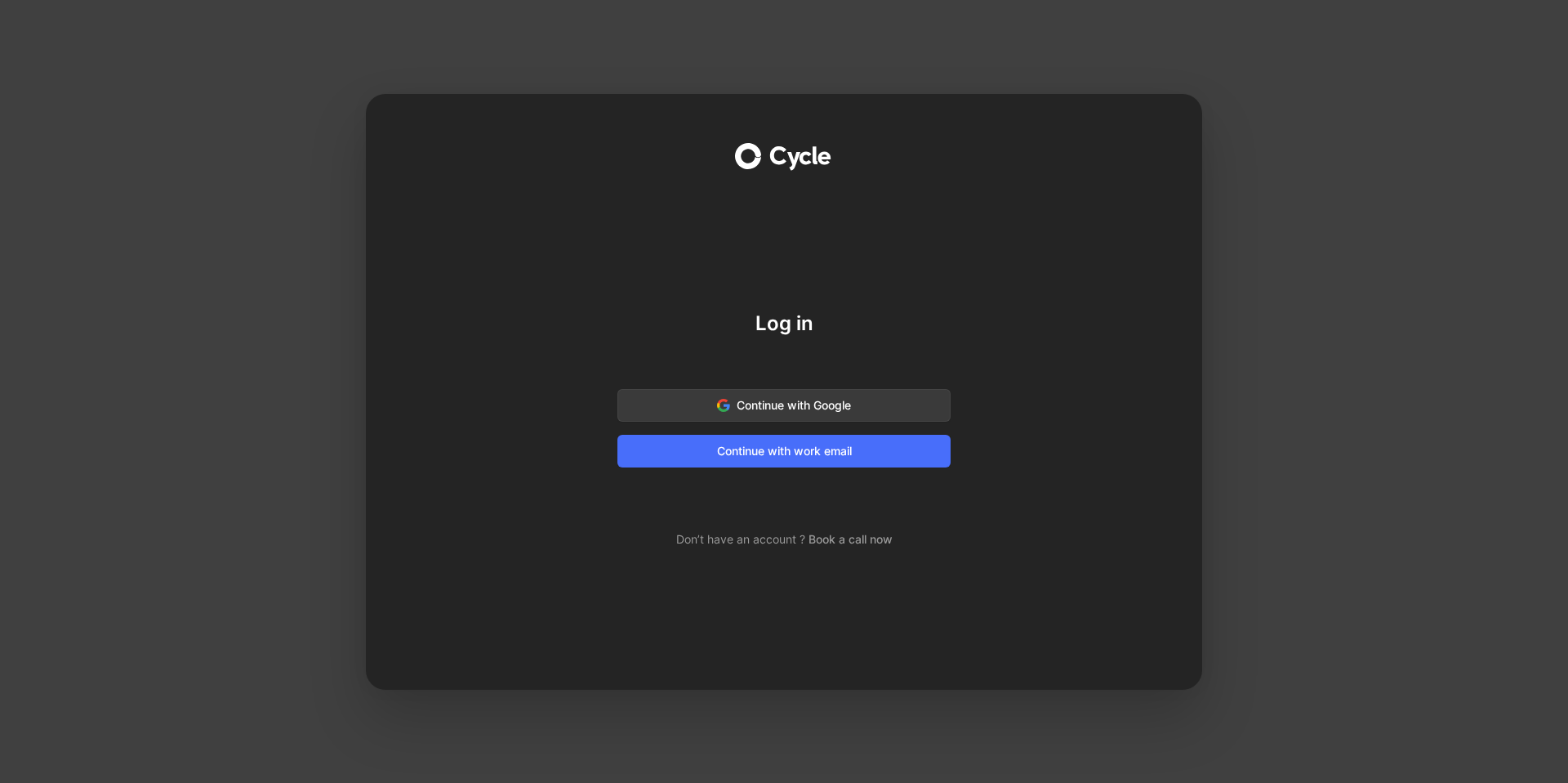
click at [793, 405] on span "Continue with Google" at bounding box center [784, 406] width 292 height 20
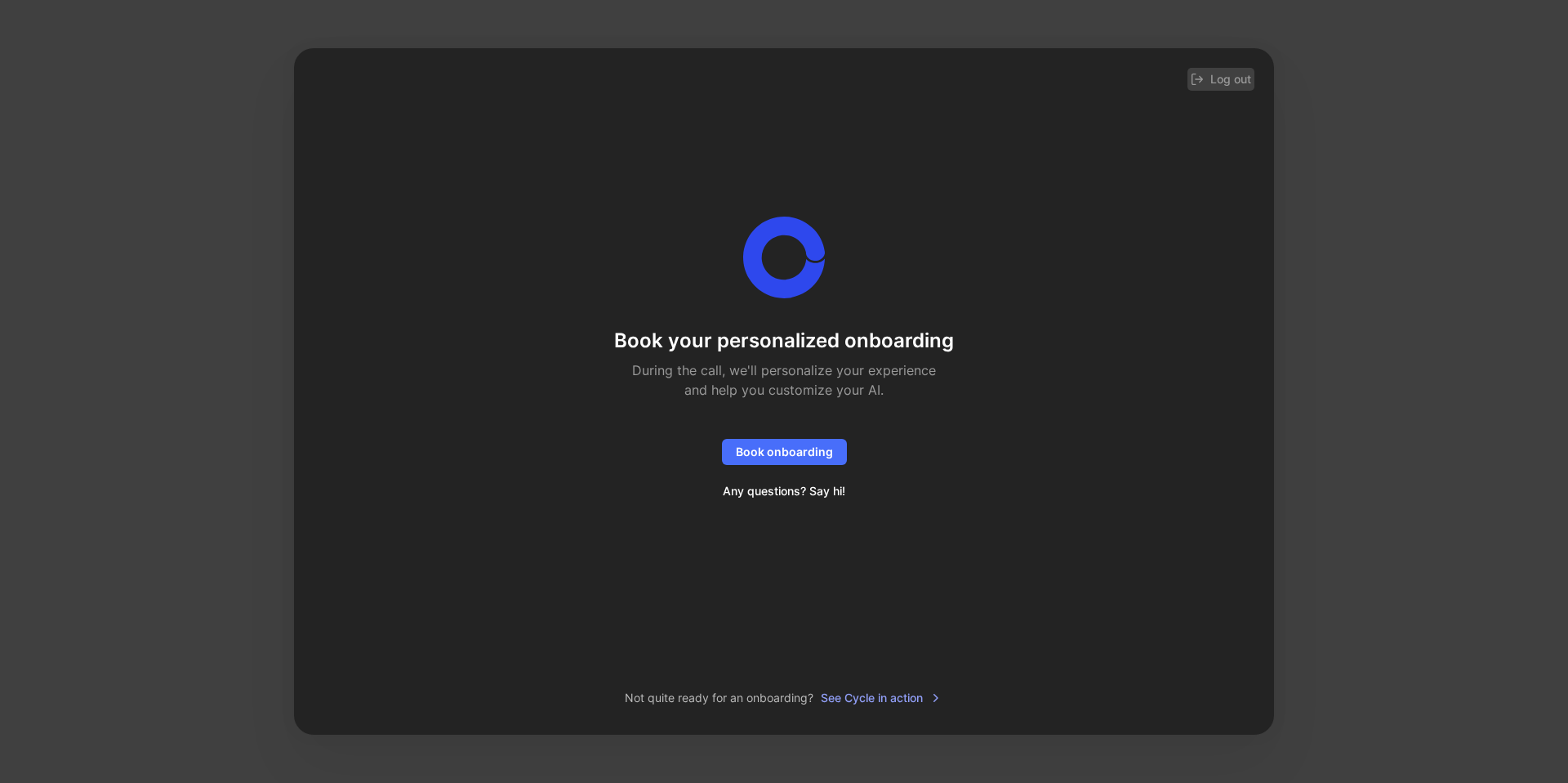
click at [1233, 76] on button "Log out" at bounding box center [1220, 78] width 67 height 22
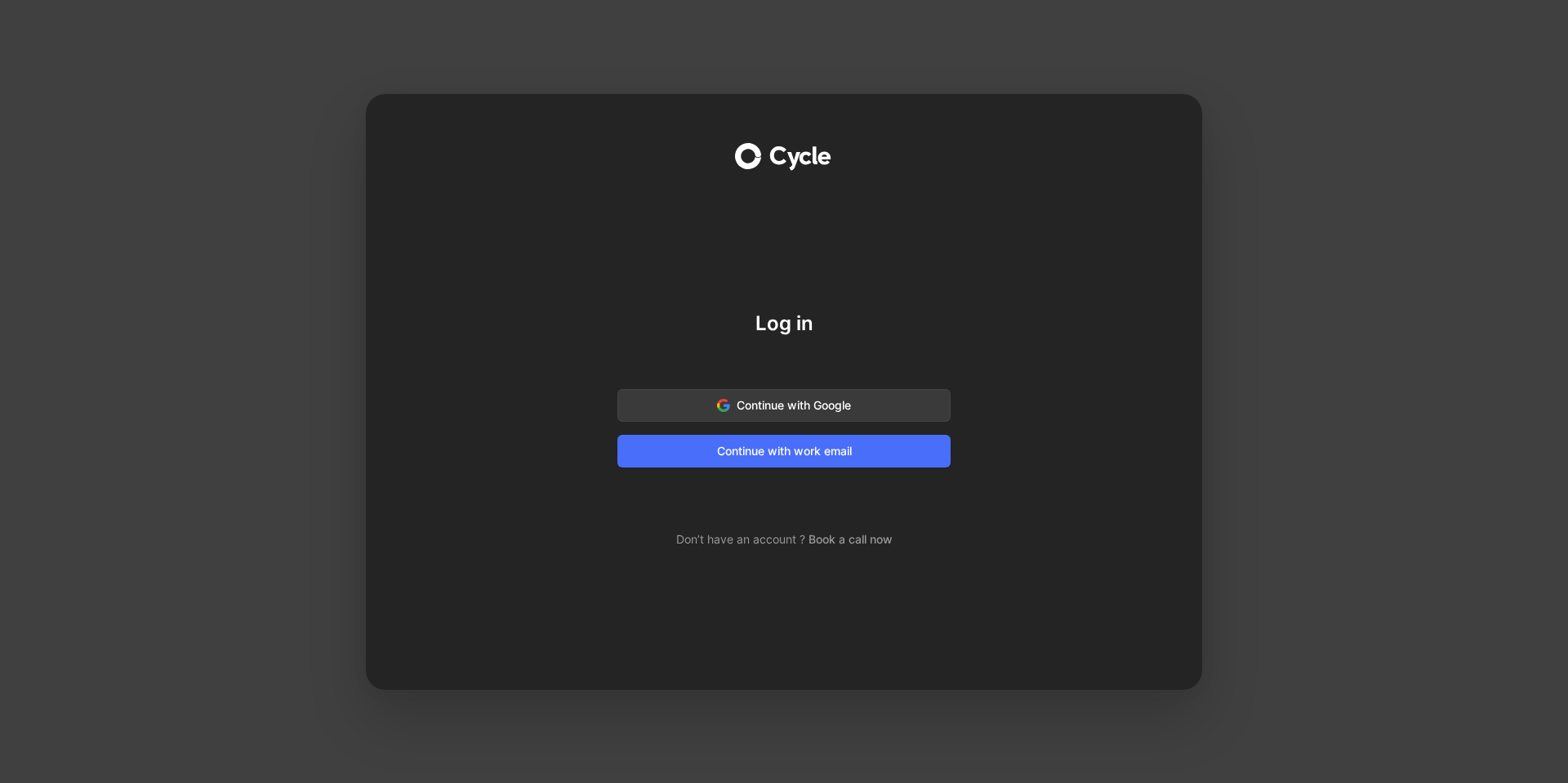
click at [829, 406] on span "Continue with Google" at bounding box center [784, 406] width 292 height 20
